Goal: Task Accomplishment & Management: Use online tool/utility

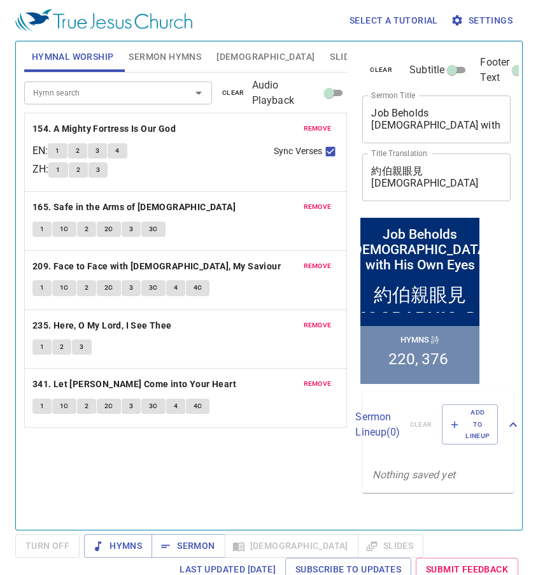
click at [324, 124] on span "remove" at bounding box center [318, 128] width 28 height 11
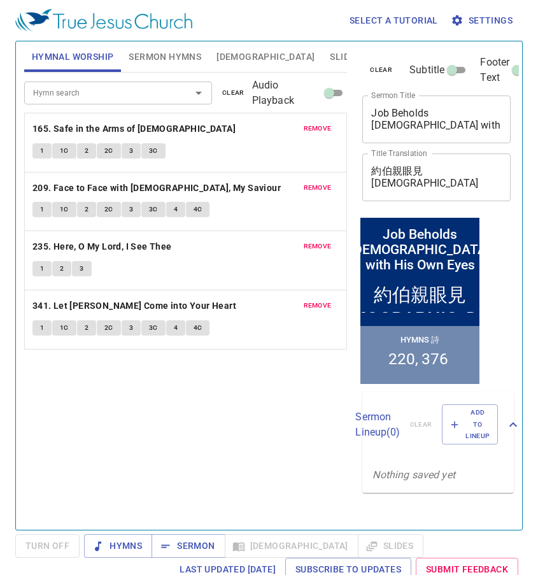
click at [324, 124] on span "remove" at bounding box center [318, 128] width 28 height 11
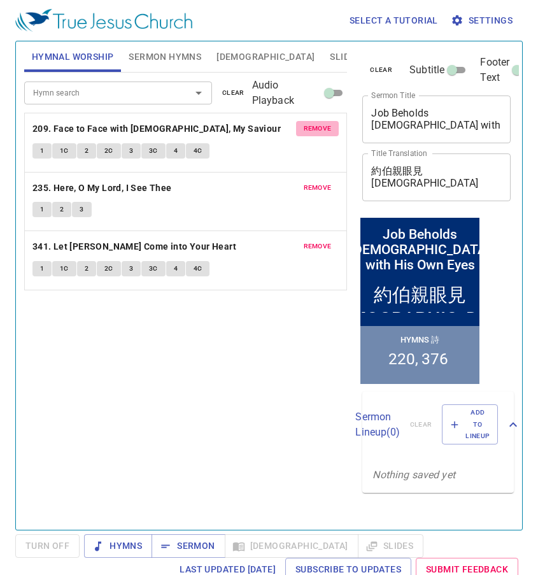
click at [324, 124] on span "remove" at bounding box center [318, 128] width 28 height 11
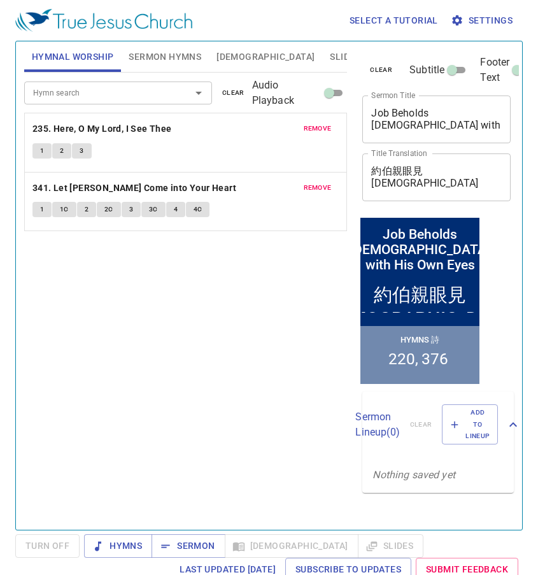
click at [324, 124] on span "remove" at bounding box center [318, 128] width 28 height 11
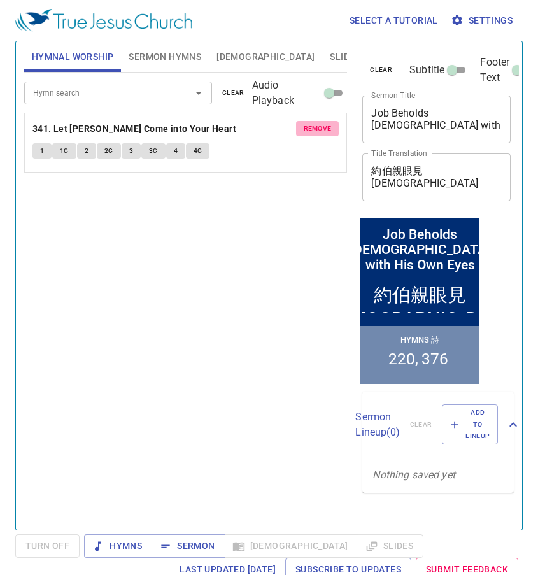
click at [324, 124] on span "remove" at bounding box center [318, 128] width 28 height 11
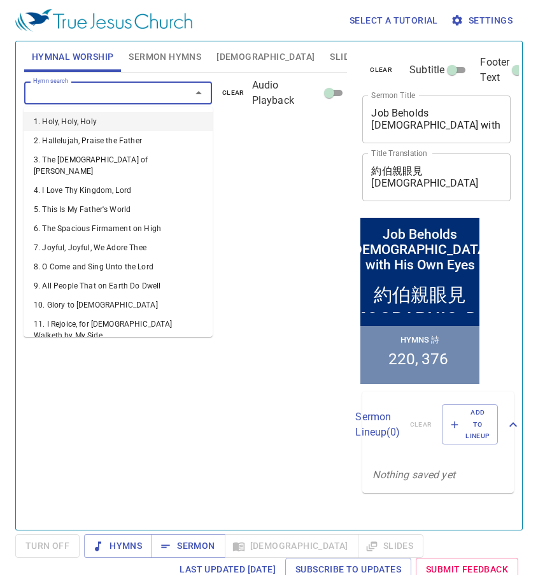
click at [145, 95] on input "Hymn search" at bounding box center [99, 92] width 143 height 15
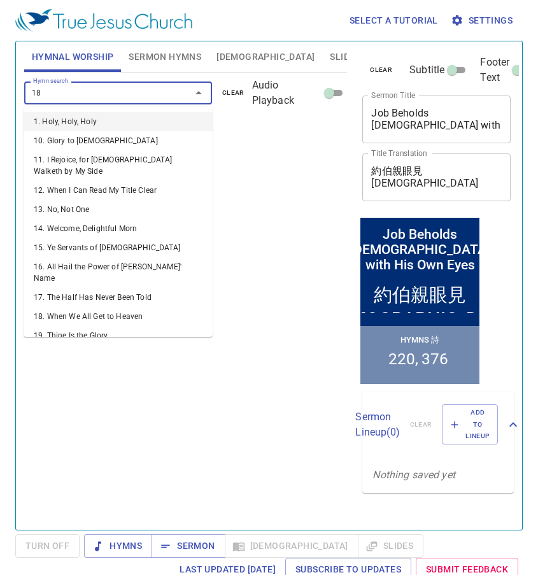
type input "185"
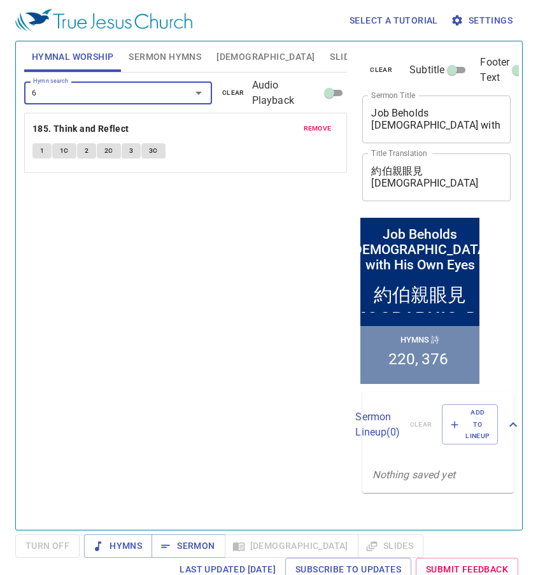
type input "65"
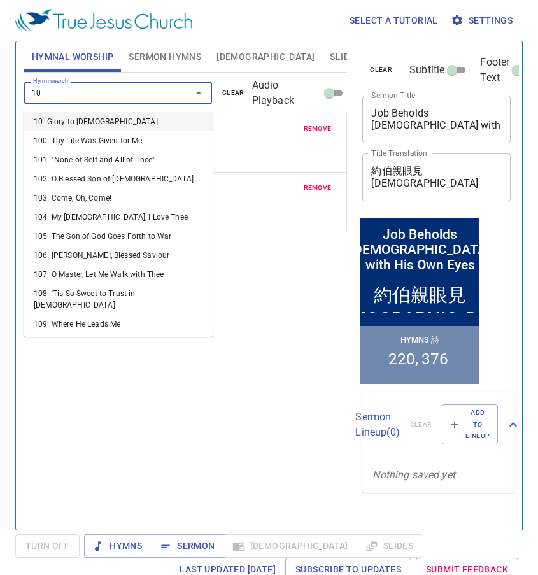
type input "109"
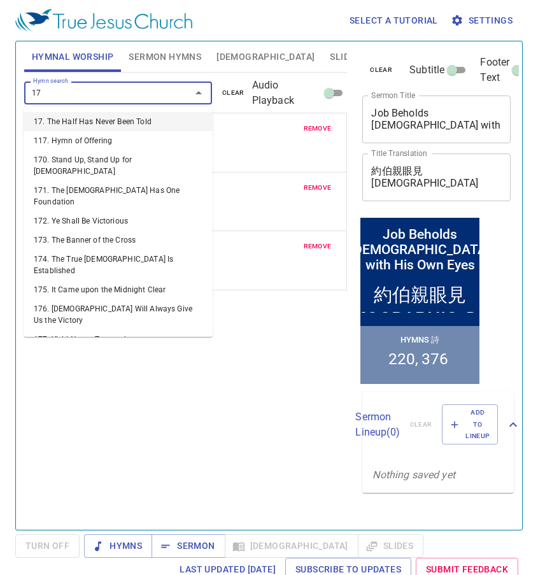
type input "170"
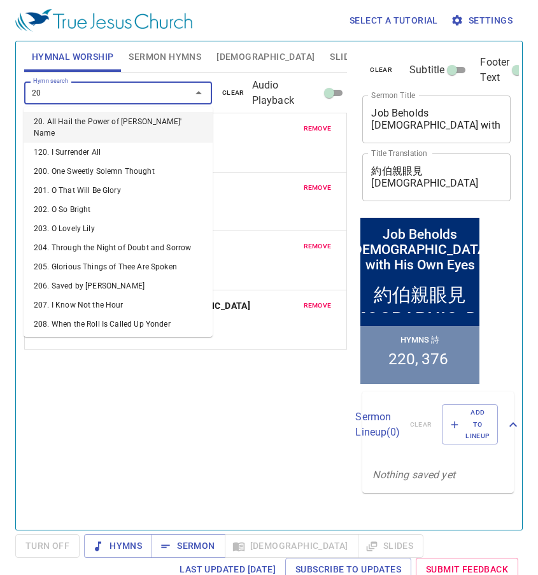
type input "201"
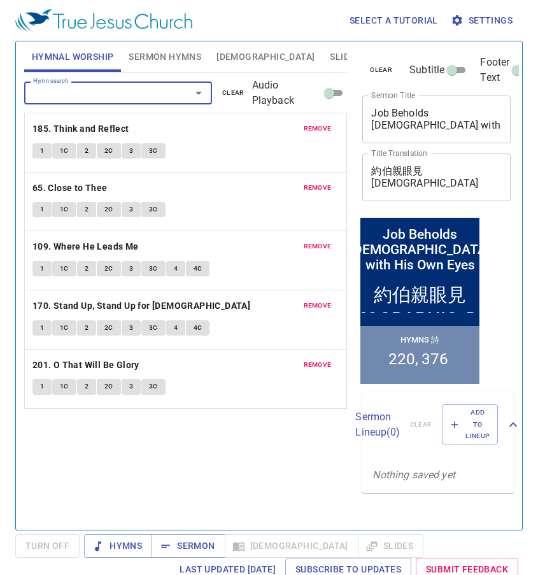
click at [191, 61] on span "Sermon Hymns" at bounding box center [165, 57] width 73 height 16
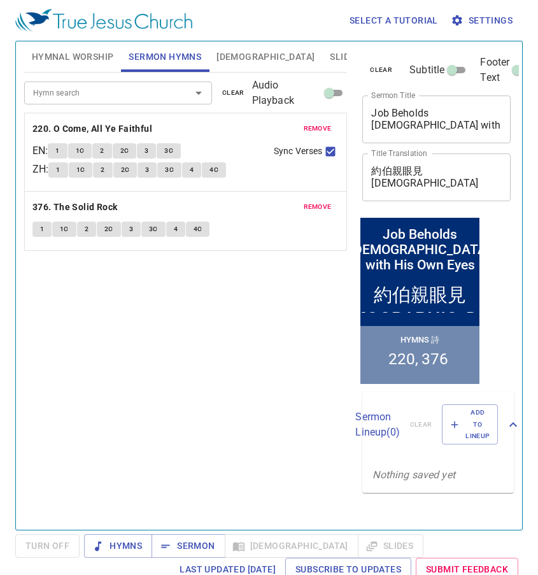
click at [309, 127] on span "remove" at bounding box center [318, 128] width 28 height 11
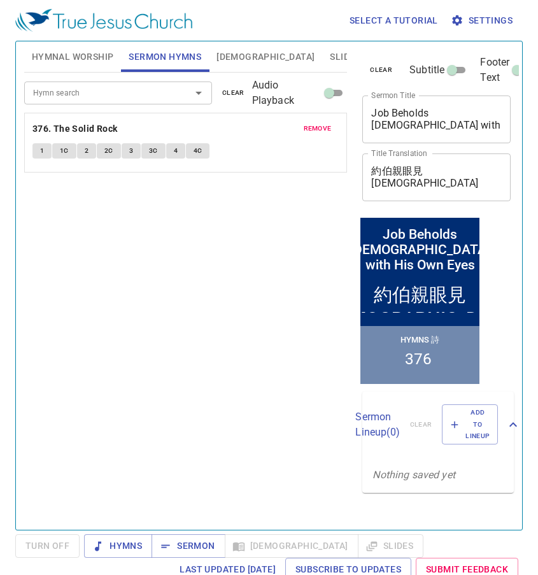
click at [316, 132] on span "remove" at bounding box center [318, 128] width 28 height 11
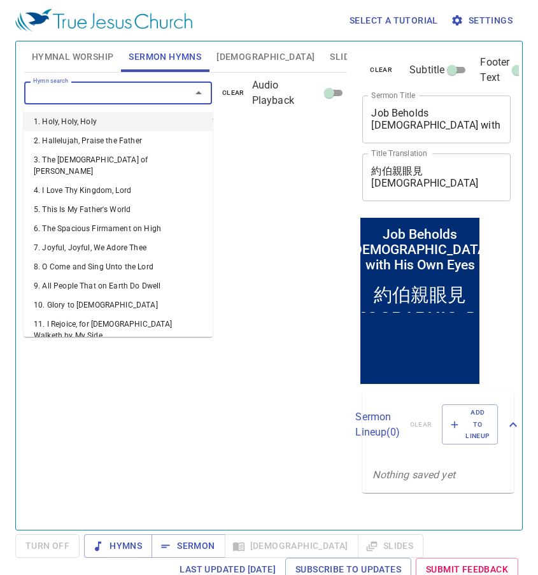
click at [126, 95] on input "Hymn search" at bounding box center [99, 92] width 143 height 15
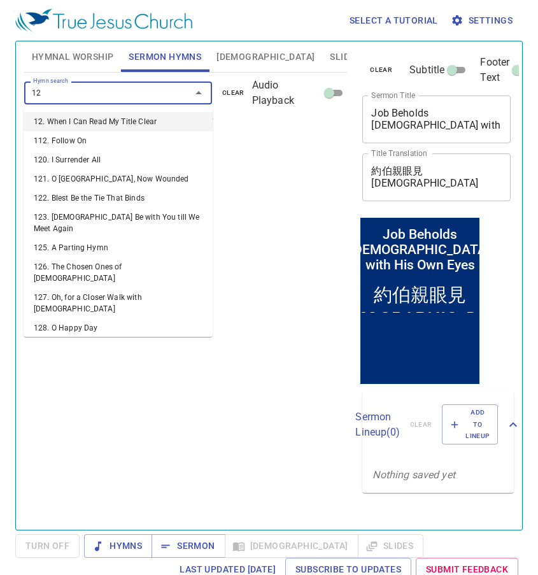
type input "129"
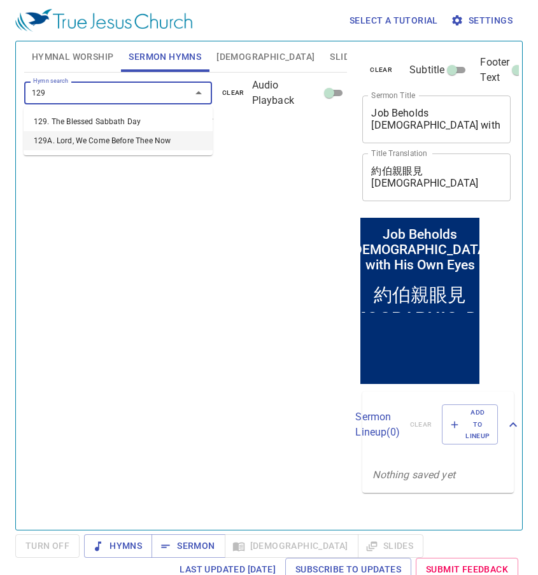
click at [125, 148] on li "129A. Lord, We Come Before Thee Now" at bounding box center [118, 140] width 189 height 19
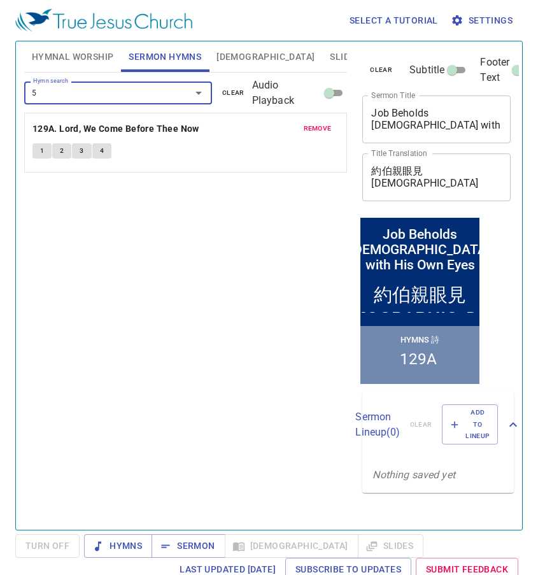
type input "59"
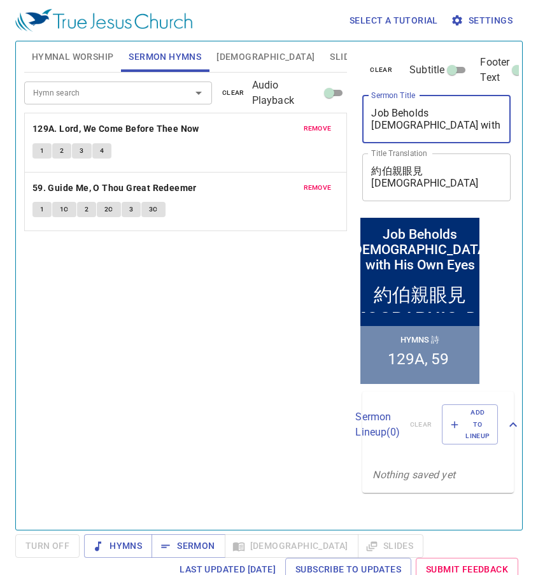
drag, startPoint x: 422, startPoint y: 126, endPoint x: 361, endPoint y: 108, distance: 63.7
click at [361, 108] on div "clear Subtitle Footer Text Sermon Title Job Beholds God with His Own Eyes x Ser…" at bounding box center [435, 127] width 157 height 173
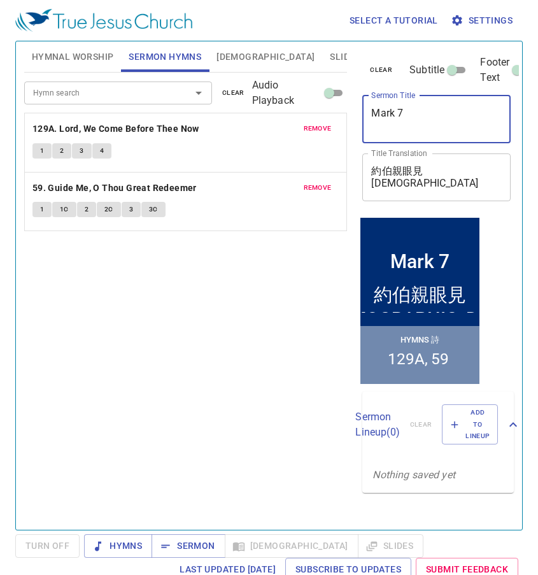
type textarea "Mark 7"
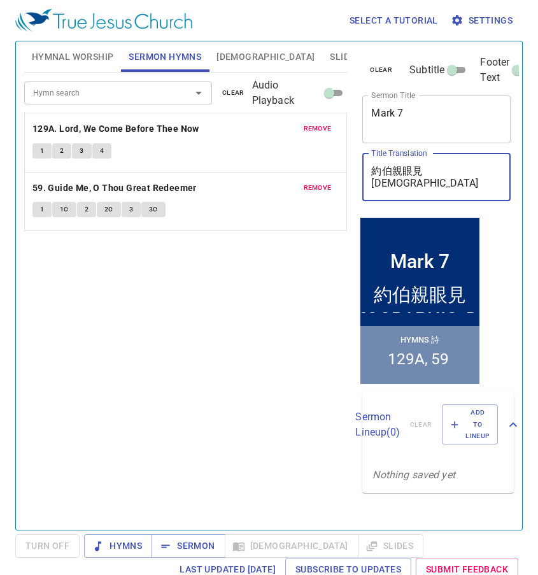
drag, startPoint x: 455, startPoint y: 183, endPoint x: 361, endPoint y: 192, distance: 94.7
click at [361, 192] on div "clear Subtitle Footer Text Sermon Title Mark 7 x Sermon Title Title Translation…" at bounding box center [435, 127] width 157 height 173
paste textarea "[DEMOGRAPHIC_DATA] 7"
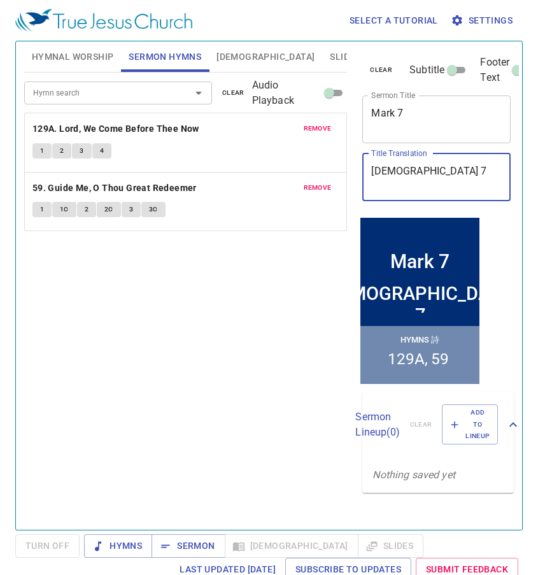
type textarea "[DEMOGRAPHIC_DATA] 7"
click at [271, 318] on div "Hymn search Hymn search clear Audio Playback remove 129A. Lord, We Come Before …" at bounding box center [185, 296] width 323 height 446
click at [111, 548] on span "Hymns" at bounding box center [118, 546] width 48 height 16
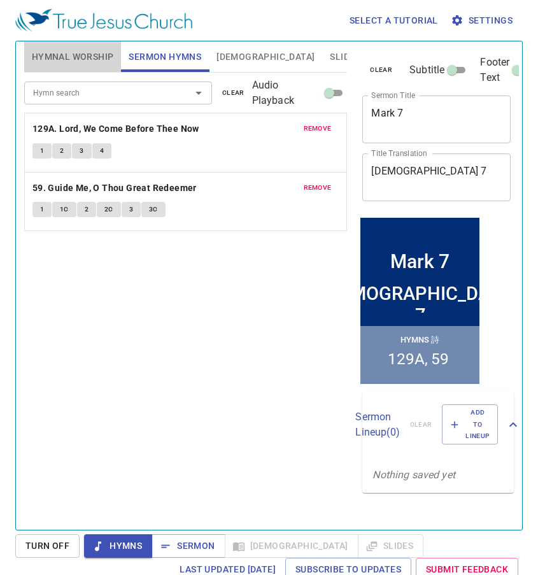
click at [94, 59] on span "Hymnal Worship" at bounding box center [73, 57] width 82 height 16
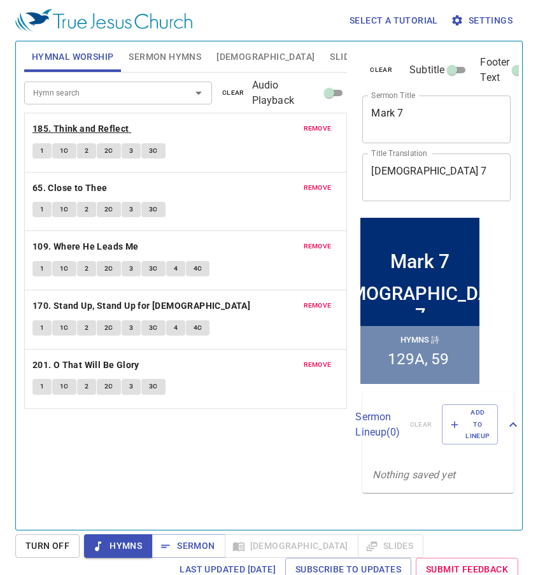
click at [54, 131] on b "185. Think and Reflect" at bounding box center [80, 129] width 97 height 16
click at [38, 158] on button "1" at bounding box center [41, 150] width 19 height 15
click at [64, 156] on span "1C" at bounding box center [64, 150] width 9 height 11
click at [85, 151] on span "2" at bounding box center [87, 150] width 4 height 11
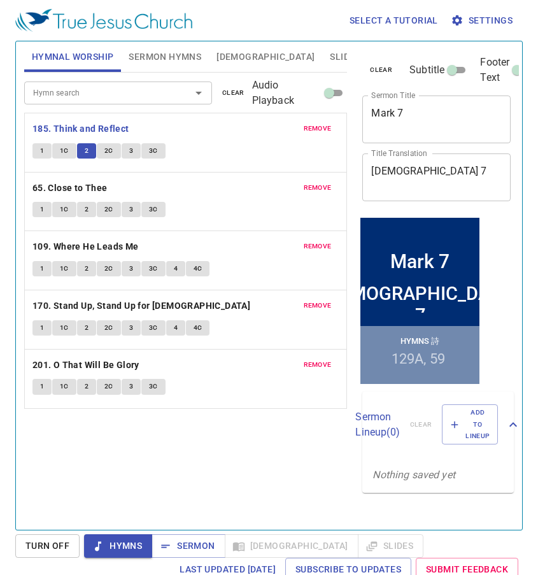
click at [104, 160] on div "1 1C 2 2C 3 3C" at bounding box center [185, 152] width 307 height 18
click at [106, 157] on button "2C" at bounding box center [109, 150] width 24 height 15
click at [126, 146] on button "3" at bounding box center [131, 150] width 19 height 15
click at [110, 148] on span "2C" at bounding box center [108, 150] width 9 height 11
click at [131, 150] on span "3" at bounding box center [131, 150] width 4 height 11
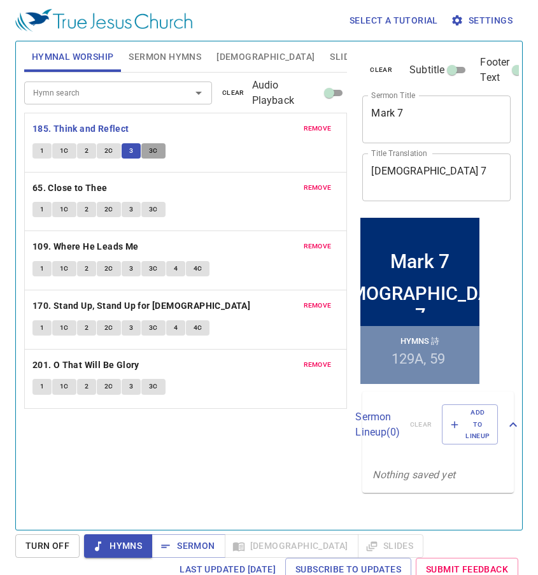
click at [146, 148] on button "3C" at bounding box center [153, 150] width 24 height 15
click at [106, 544] on span "Hymns" at bounding box center [118, 546] width 48 height 16
click at [53, 184] on b "65. Close to Thee" at bounding box center [69, 188] width 75 height 16
click at [36, 215] on button "1" at bounding box center [41, 209] width 19 height 15
click at [60, 208] on span "1C" at bounding box center [64, 209] width 9 height 11
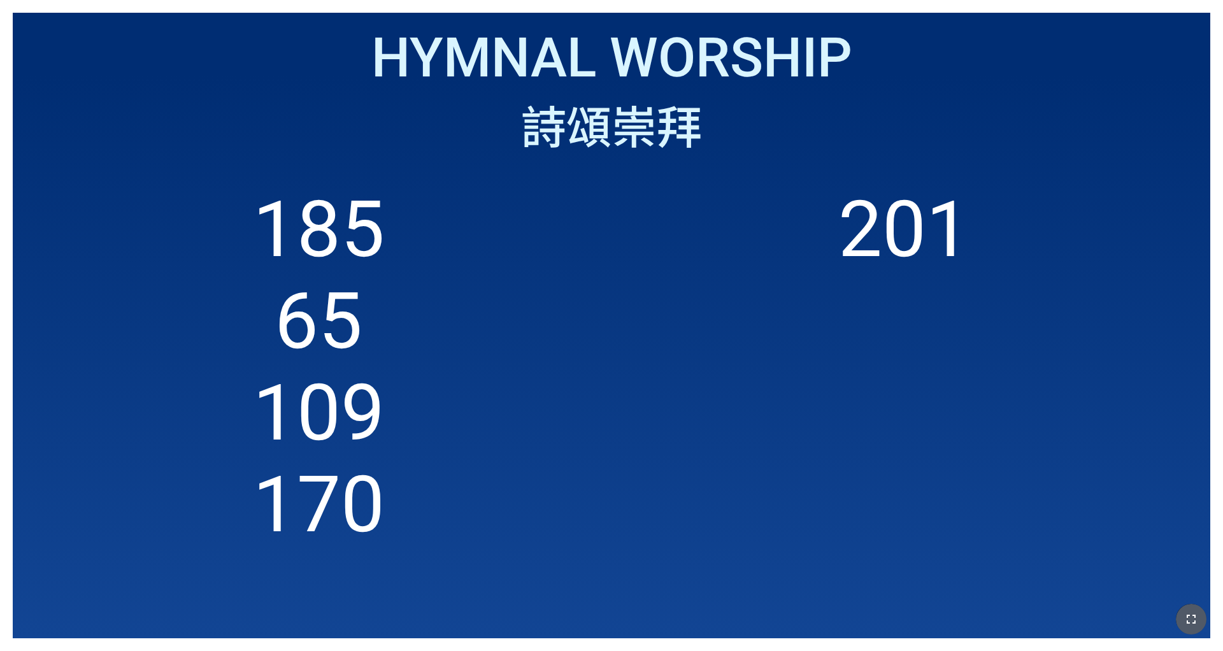
click at [509, 406] on icon "button" at bounding box center [1190, 618] width 15 height 15
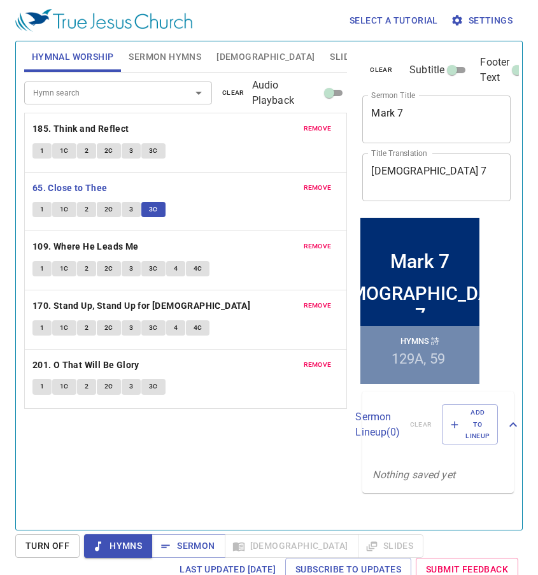
click at [106, 543] on span "Hymns" at bounding box center [118, 546] width 48 height 16
click at [82, 244] on b "109. Where He Leads Me" at bounding box center [85, 247] width 106 height 16
click at [37, 274] on button "1" at bounding box center [41, 268] width 19 height 15
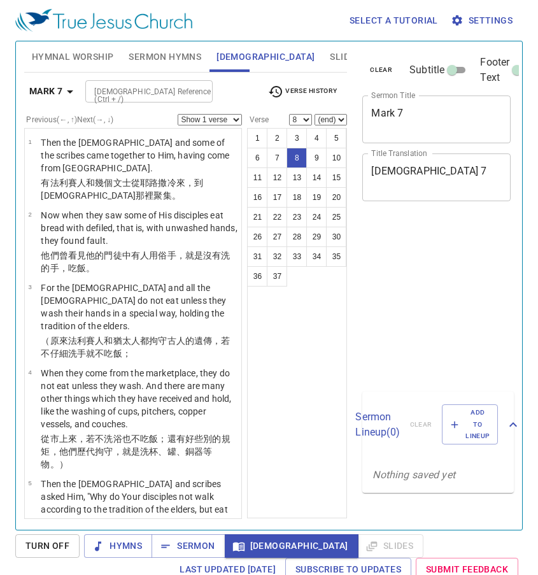
select select "8"
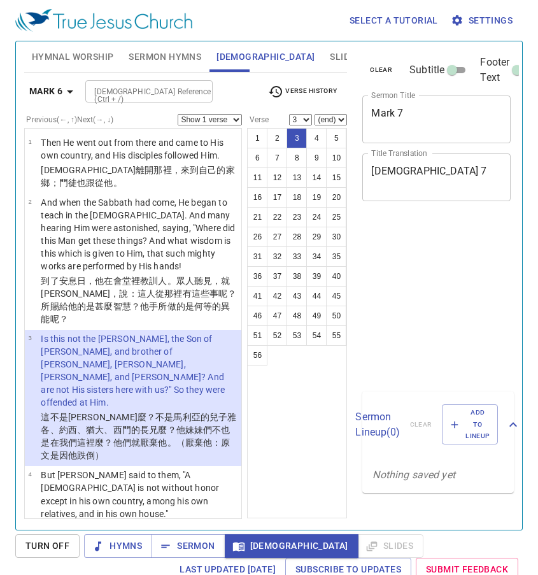
select select "3"
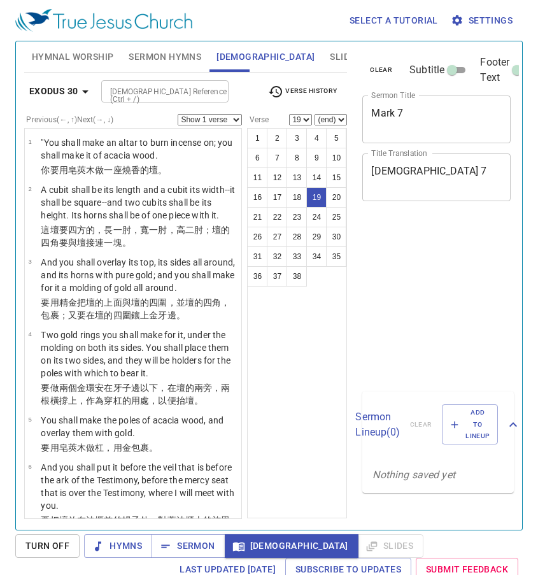
select select "19"
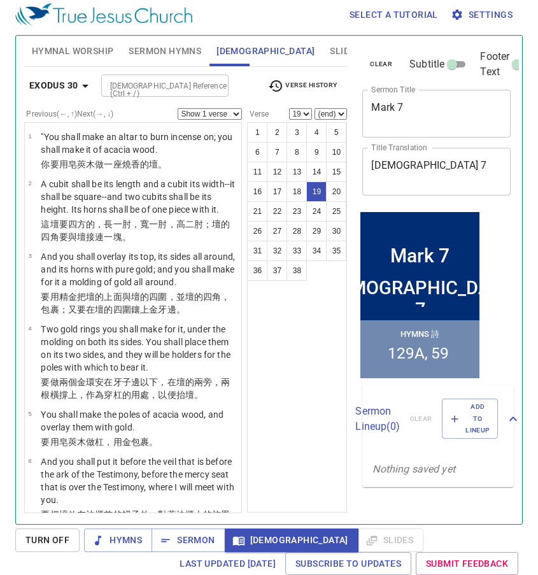
scroll to position [1155, 0]
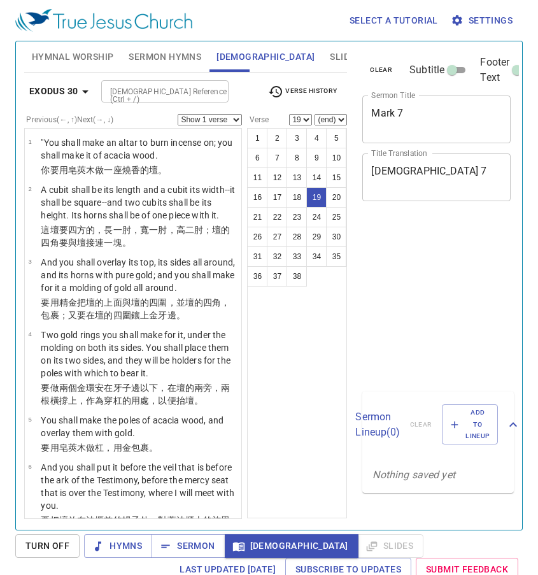
select select "19"
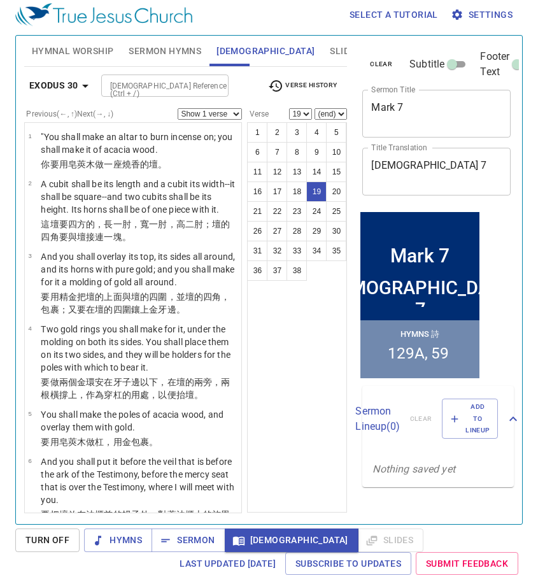
scroll to position [1155, 0]
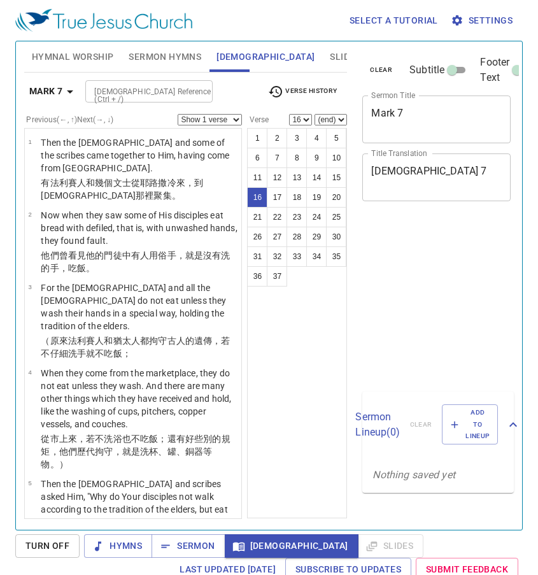
select select "16"
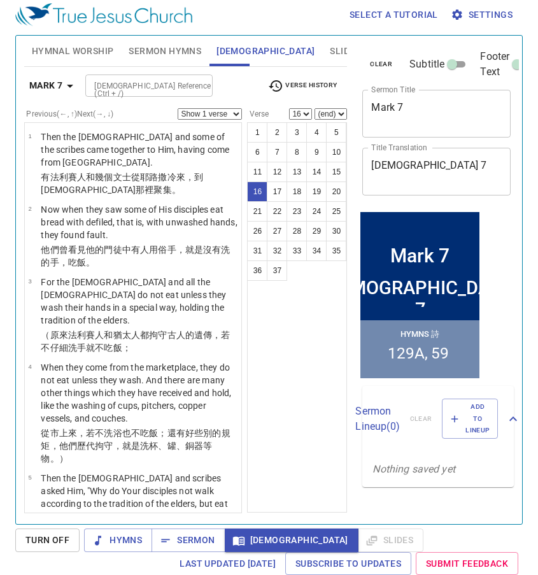
scroll to position [880, 0]
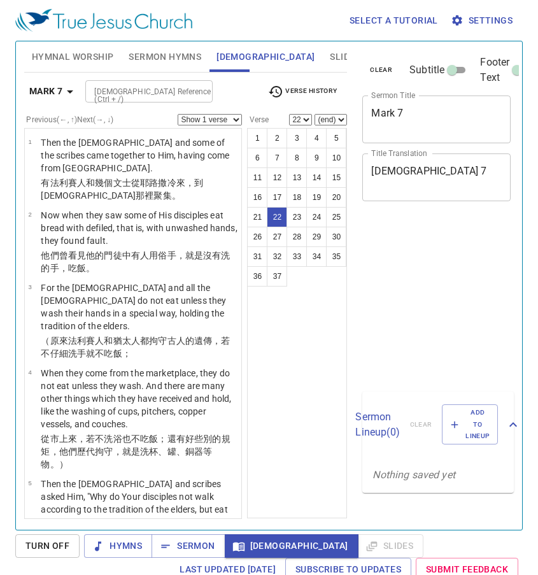
select select "22"
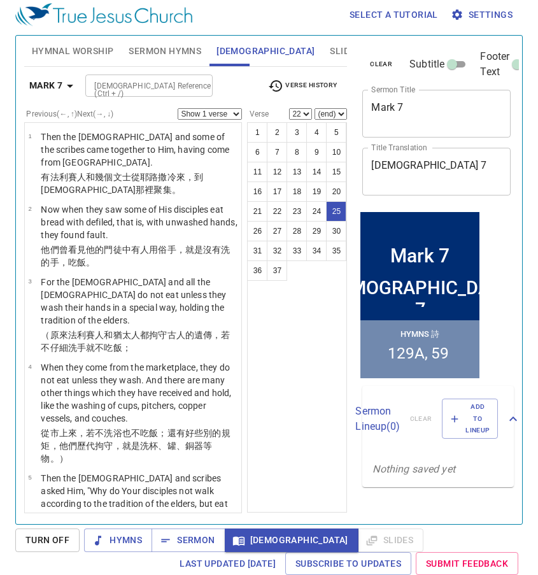
select select "25"
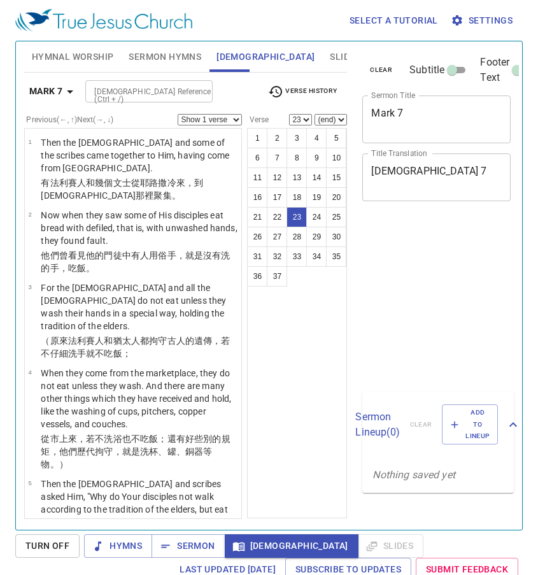
select select "23"
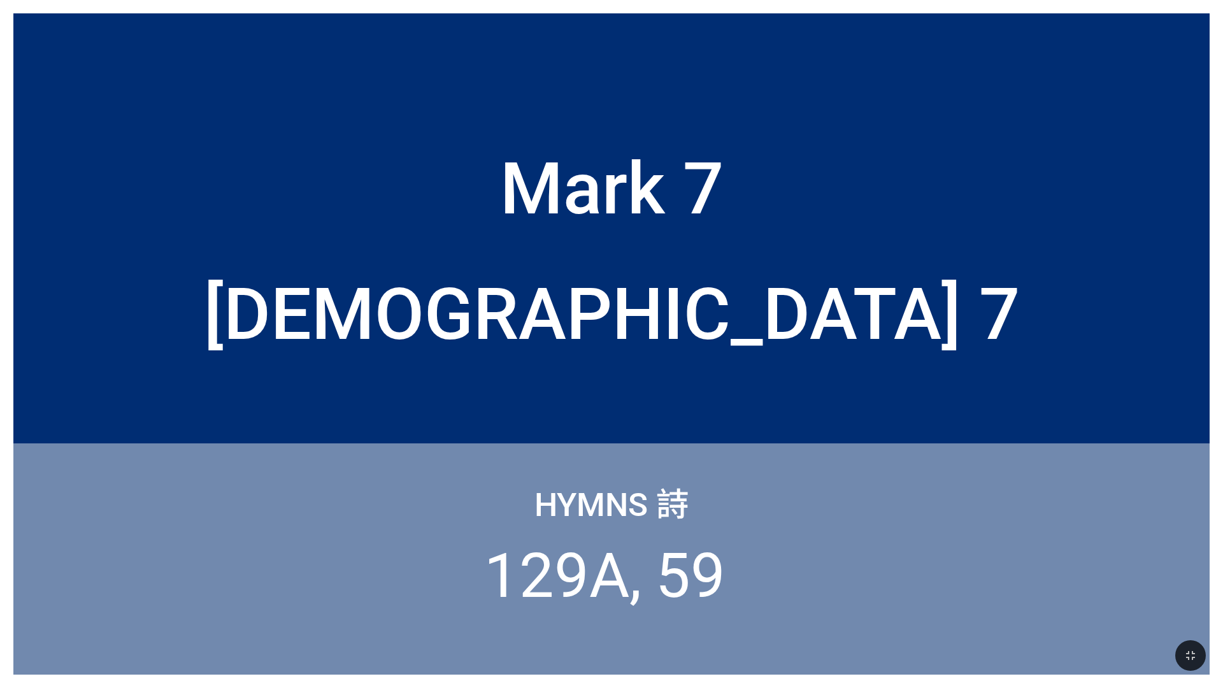
drag, startPoint x: 1182, startPoint y: 649, endPoint x: 1182, endPoint y: 613, distance: 36.9
click at [1182, 649] on icon "button" at bounding box center [1189, 655] width 15 height 15
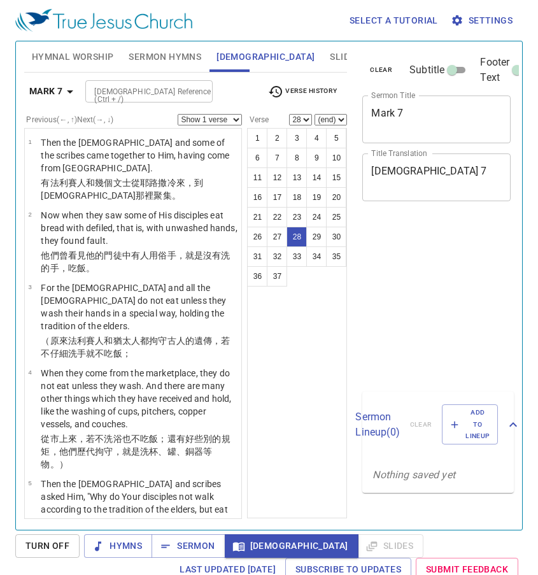
select select "28"
select select "24"
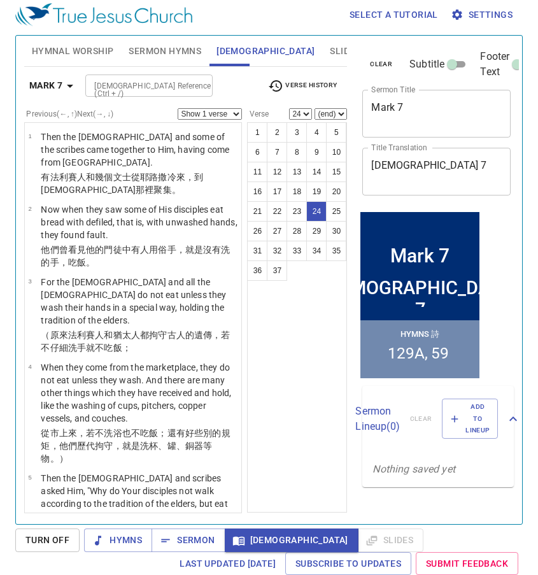
scroll to position [1740, 0]
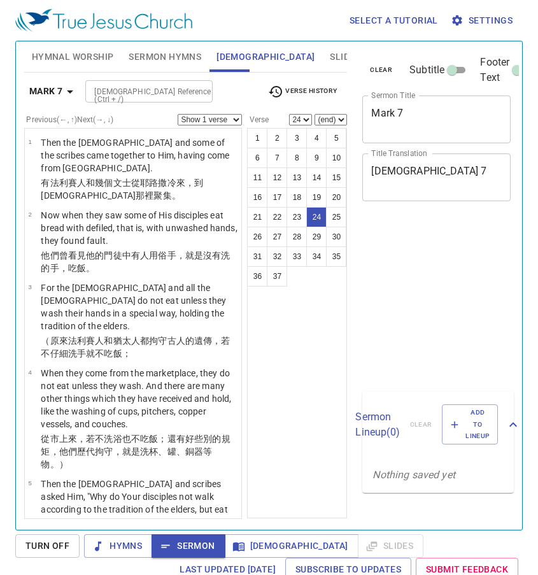
select select "24"
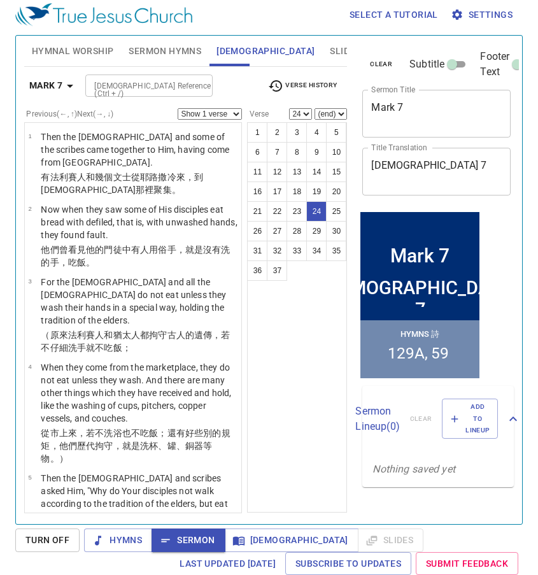
scroll to position [1740, 0]
